Goal: Task Accomplishment & Management: Complete application form

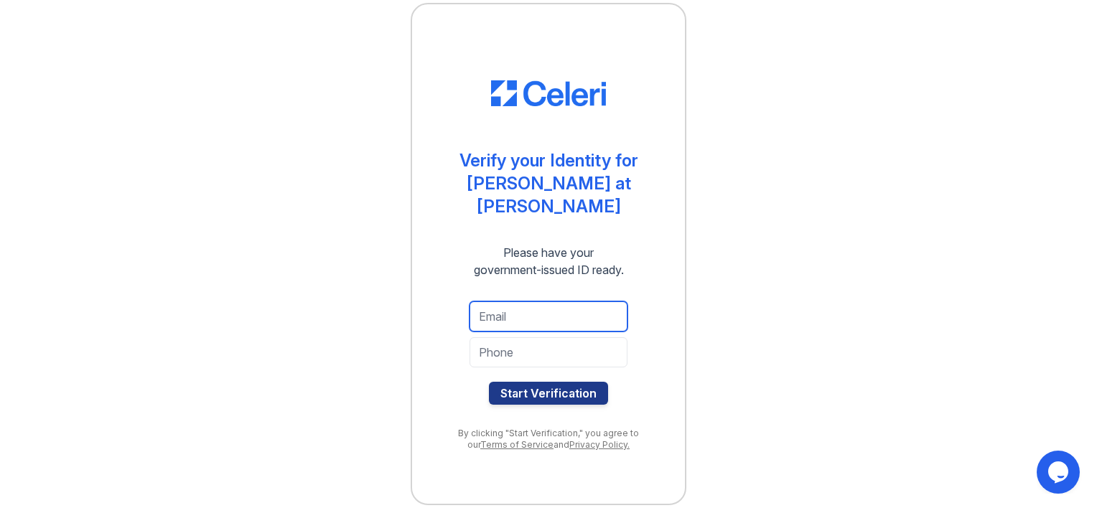
click at [529, 307] on input "email" at bounding box center [549, 317] width 158 height 30
type input "abdellatifmou82@gmail.com"
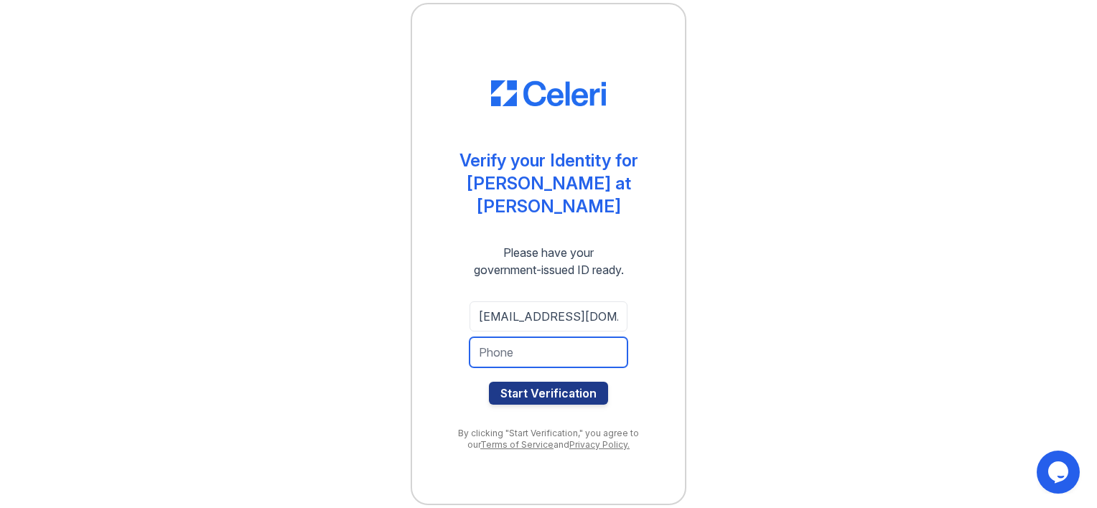
click at [514, 350] on input "tel" at bounding box center [549, 353] width 158 height 30
type input "3476068500"
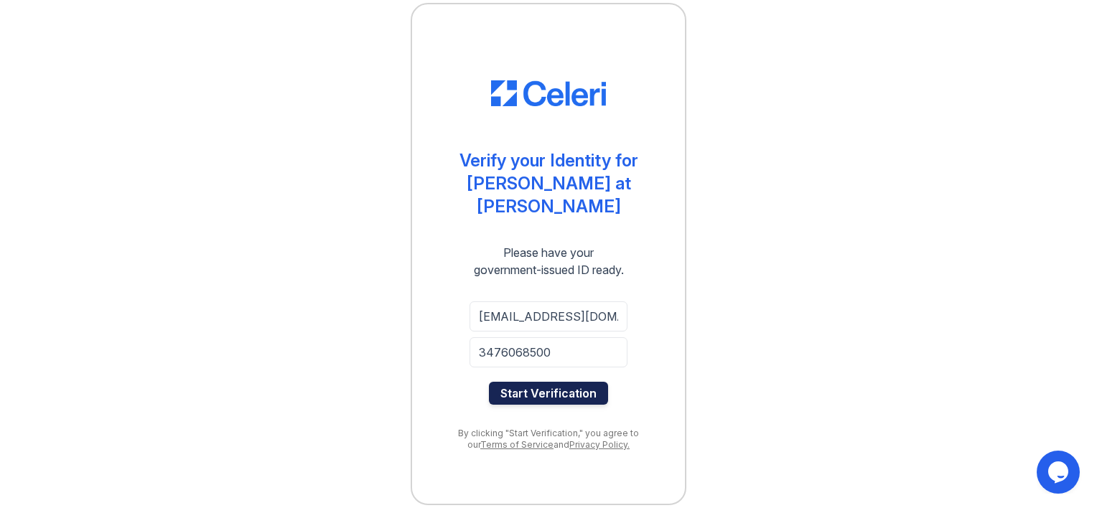
click at [562, 382] on button "Start Verification" at bounding box center [548, 393] width 119 height 23
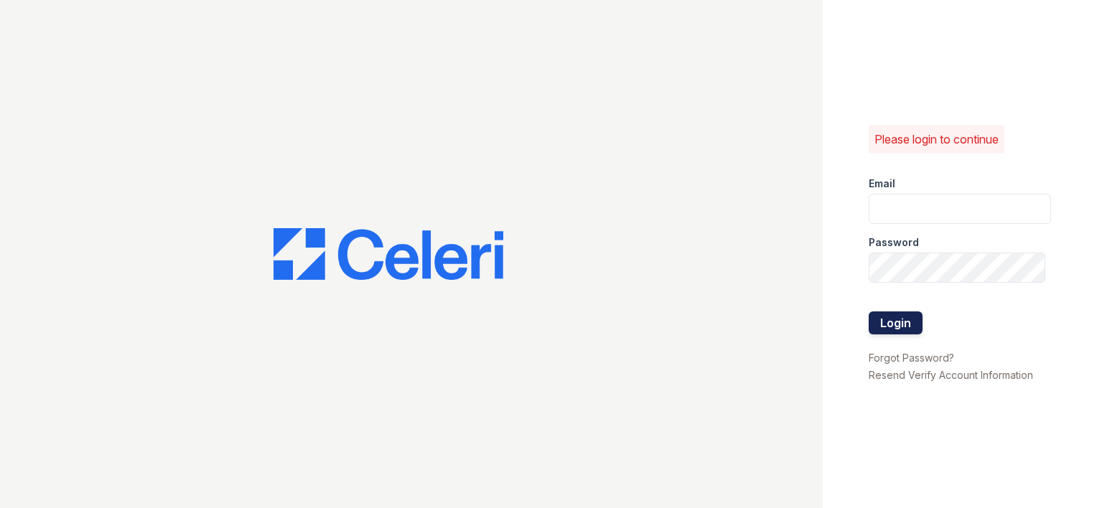
type input "[EMAIL_ADDRESS][DOMAIN_NAME]"
click at [899, 322] on button "Login" at bounding box center [896, 323] width 54 height 23
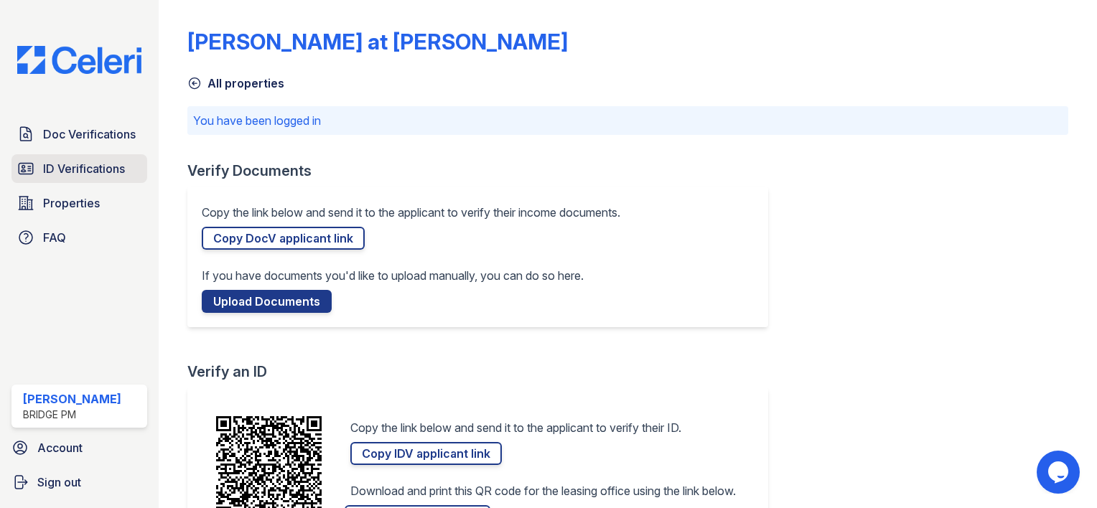
click at [72, 167] on span "ID Verifications" at bounding box center [84, 168] width 82 height 17
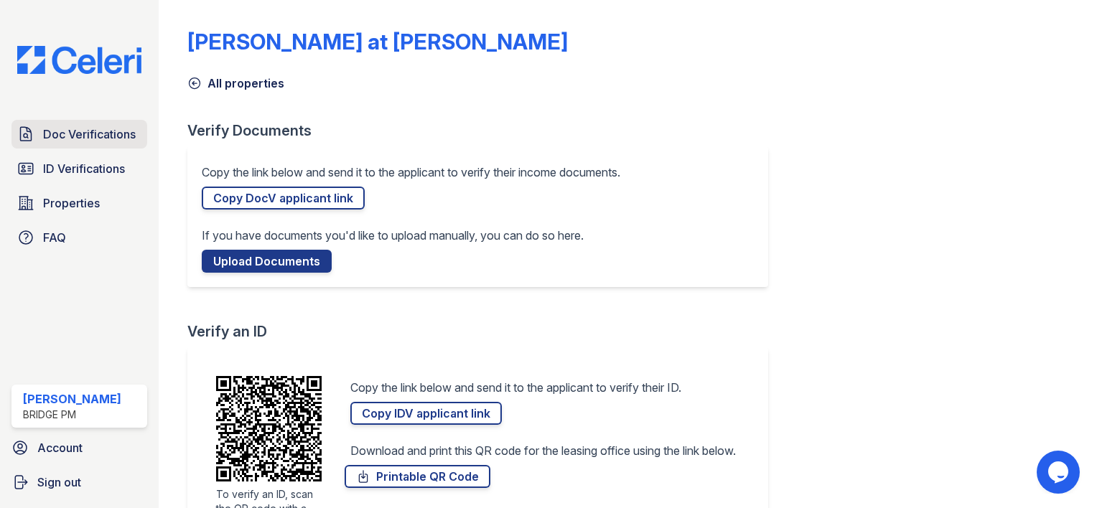
click at [70, 132] on span "Doc Verifications" at bounding box center [89, 134] width 93 height 17
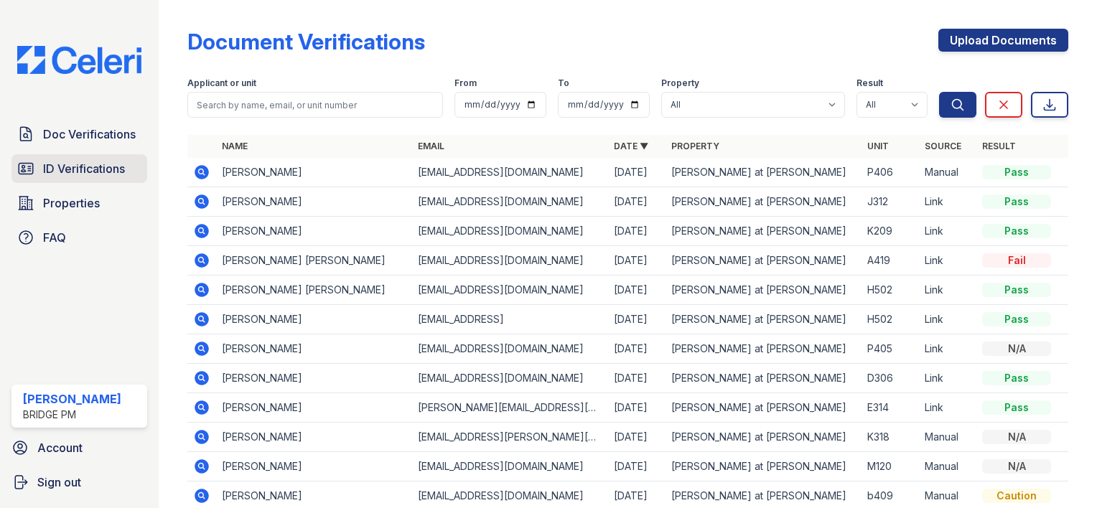
click at [86, 167] on span "ID Verifications" at bounding box center [84, 168] width 82 height 17
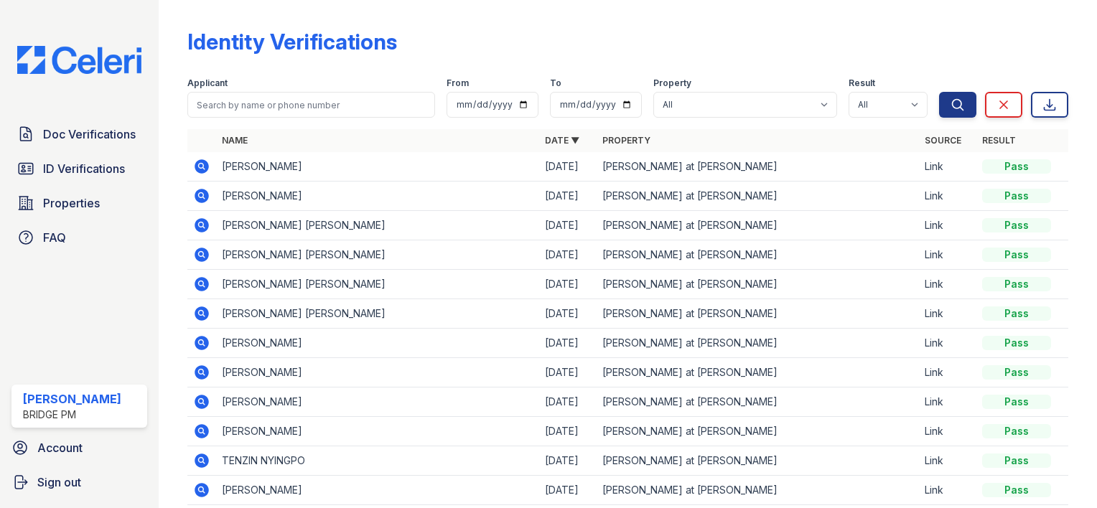
click at [201, 167] on icon at bounding box center [201, 166] width 4 height 4
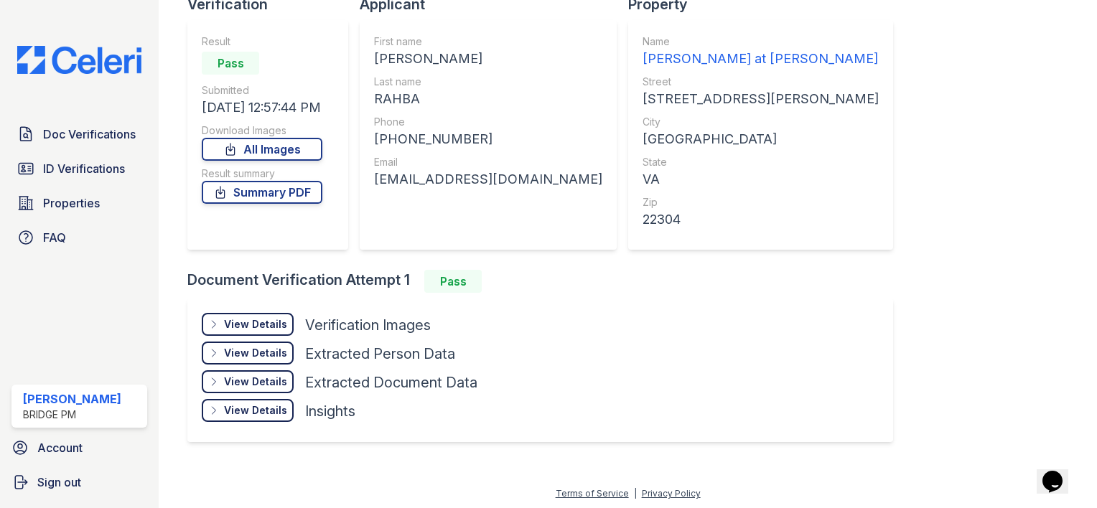
scroll to position [112, 0]
click at [69, 166] on span "ID Verifications" at bounding box center [84, 168] width 82 height 17
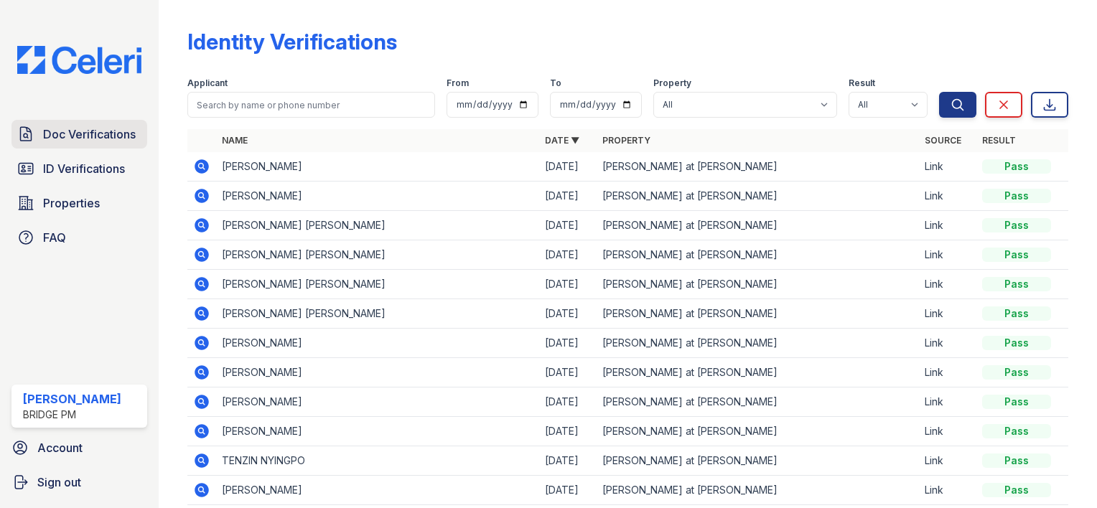
click at [74, 130] on span "Doc Verifications" at bounding box center [89, 134] width 93 height 17
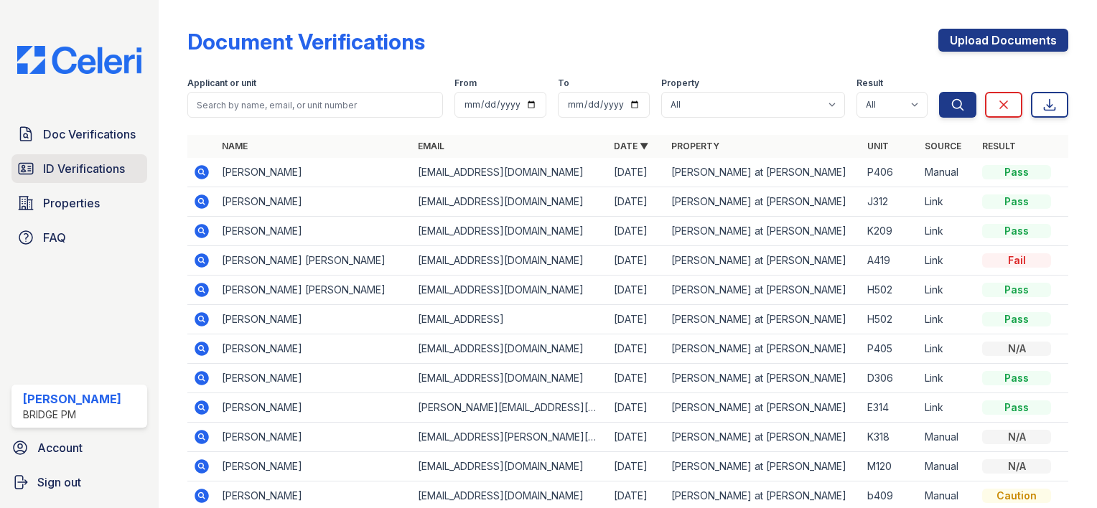
click at [86, 164] on span "ID Verifications" at bounding box center [84, 168] width 82 height 17
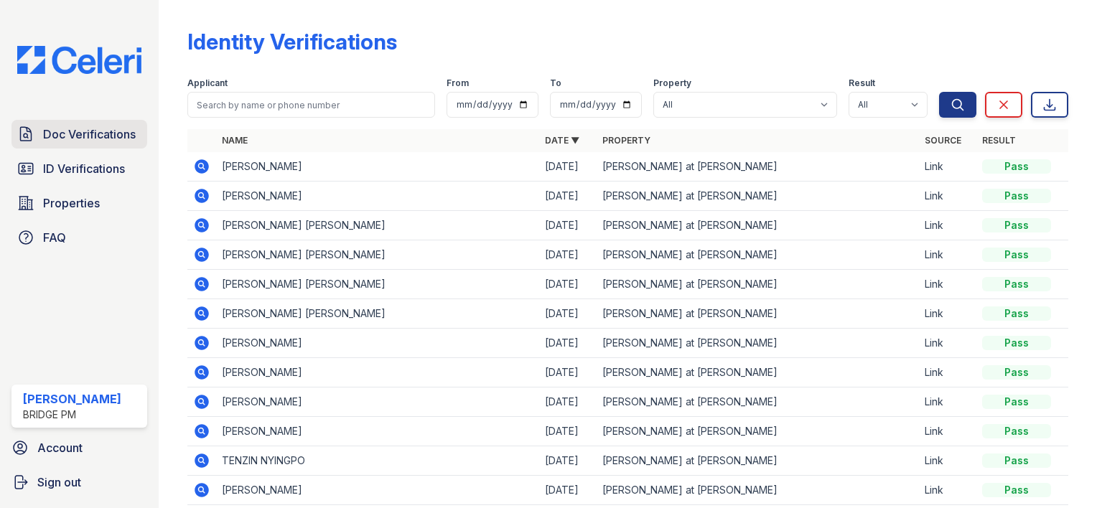
click at [95, 132] on span "Doc Verifications" at bounding box center [89, 134] width 93 height 17
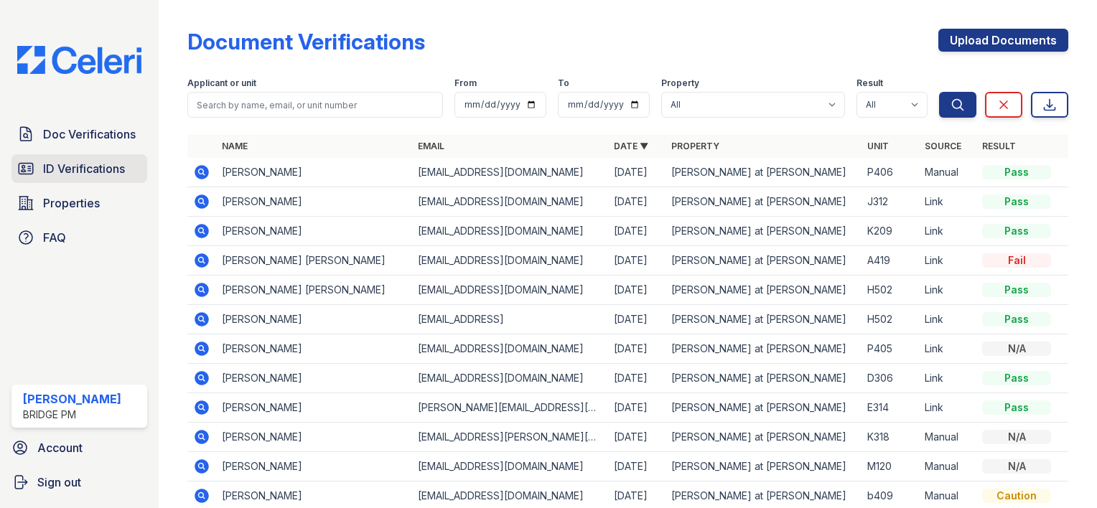
click at [86, 169] on span "ID Verifications" at bounding box center [84, 168] width 82 height 17
